Goal: Transaction & Acquisition: Subscribe to service/newsletter

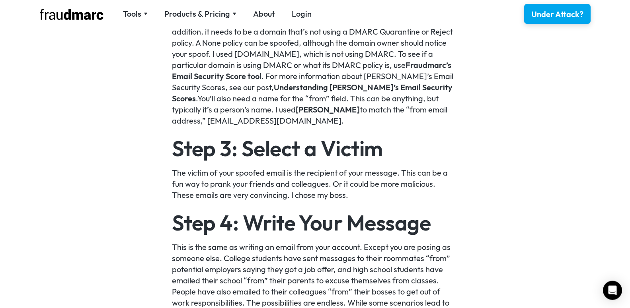
scroll to position [448, 0]
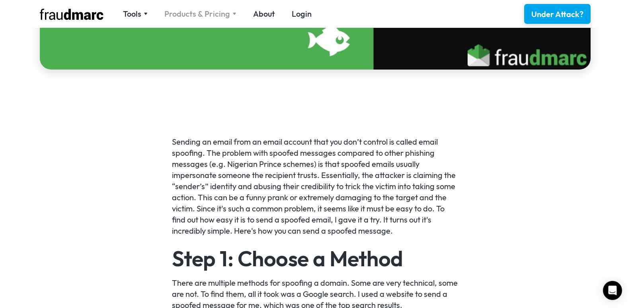
click at [202, 13] on div "Products & Pricing" at bounding box center [197, 13] width 66 height 11
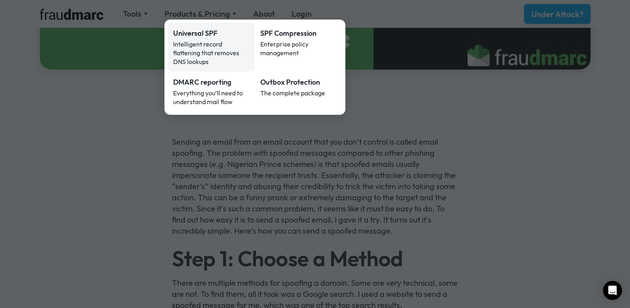
click at [194, 52] on div "Intelligent record flattening that removes DNS lookups" at bounding box center [211, 53] width 76 height 26
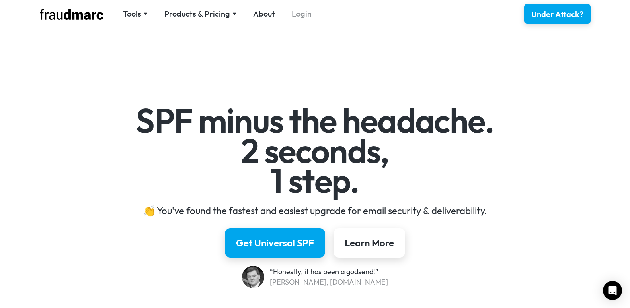
click at [298, 17] on link "Login" at bounding box center [302, 13] width 20 height 11
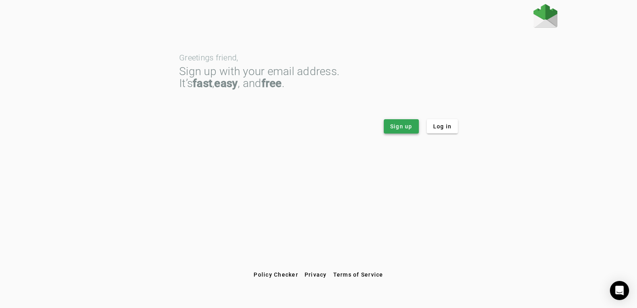
click at [395, 129] on span "Sign up" at bounding box center [401, 127] width 22 height 8
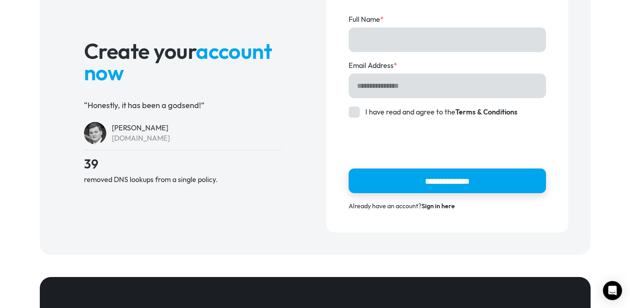
scroll to position [80, 0]
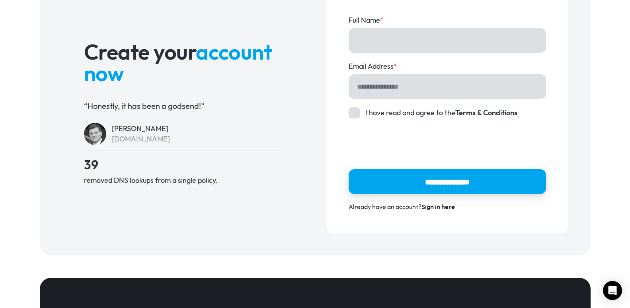
click at [439, 207] on link "Sign in here" at bounding box center [437, 207] width 33 height 8
